Goal: Information Seeking & Learning: Learn about a topic

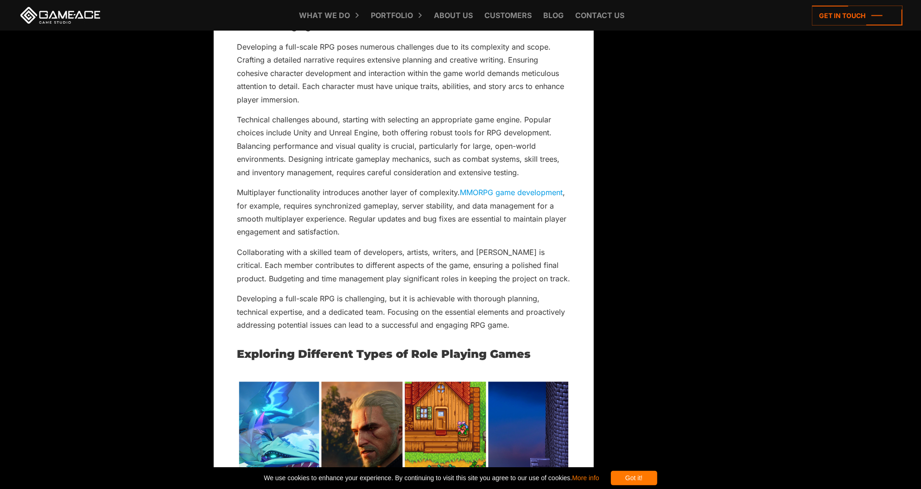
scroll to position [1203, 0]
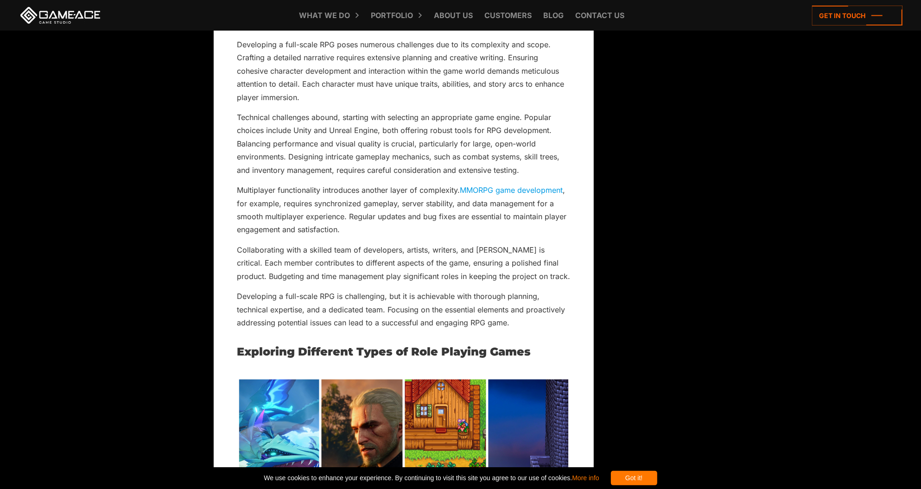
click at [487, 190] on link "MMORPG game development" at bounding box center [511, 189] width 103 height 9
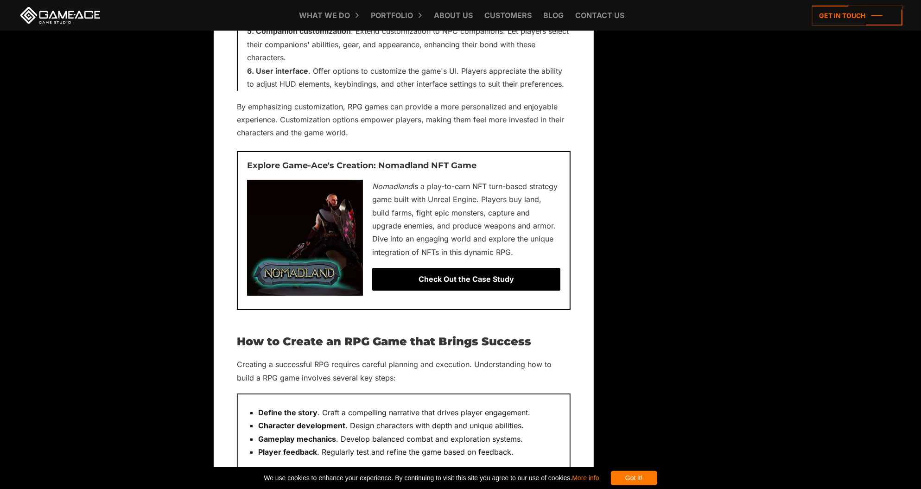
scroll to position [3502, 0]
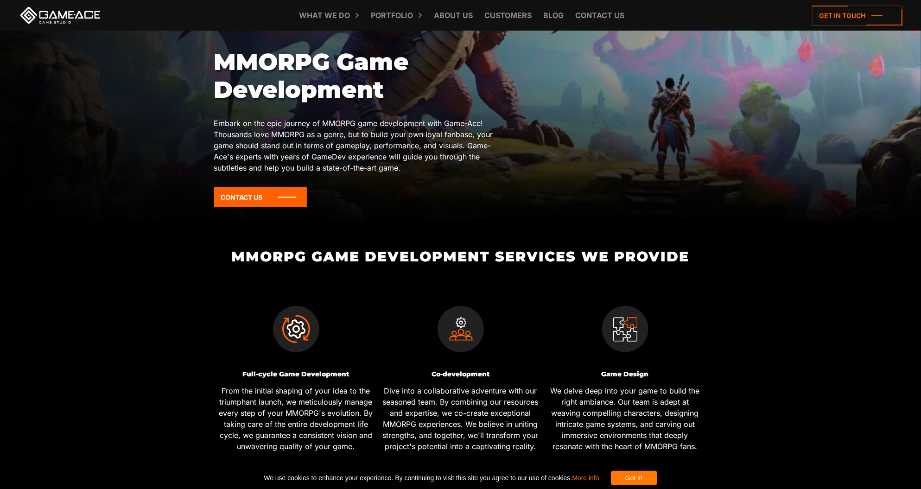
scroll to position [175, 0]
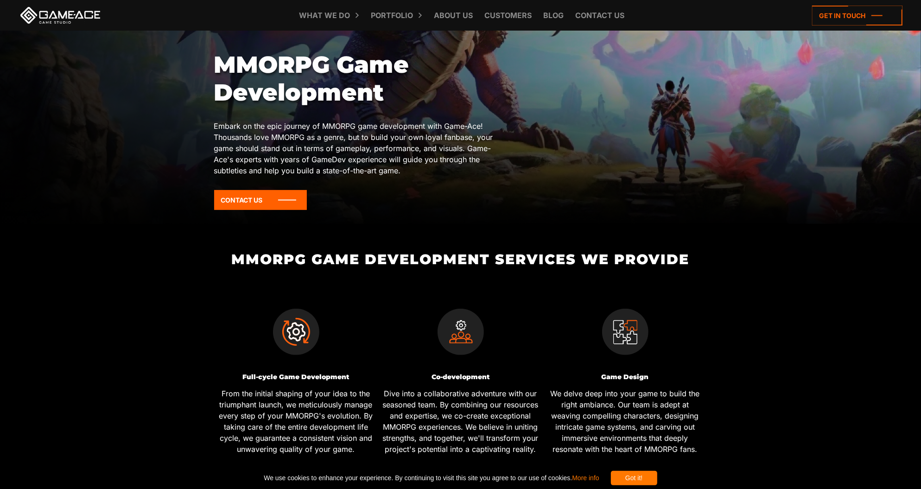
click at [258, 262] on h2 "MMORPG Game Development Services We Provide" at bounding box center [461, 259] width 494 height 15
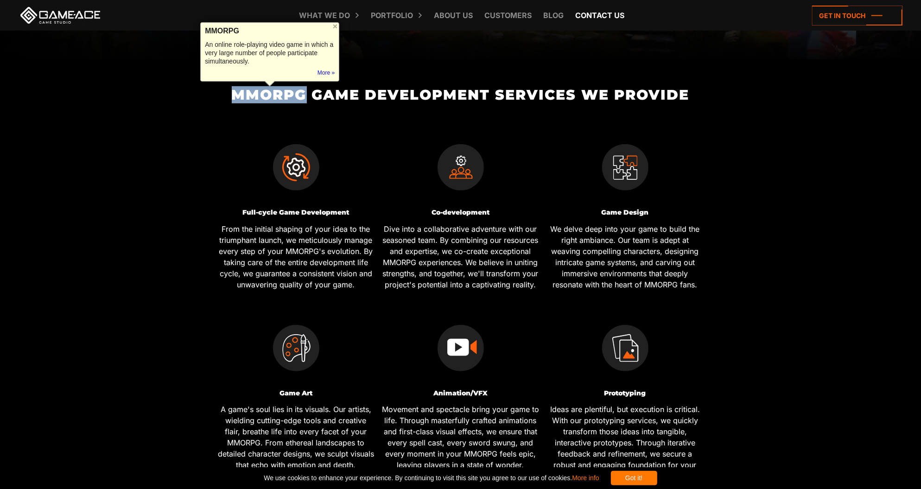
scroll to position [349, 0]
